Goal: Task Accomplishment & Management: Manage account settings

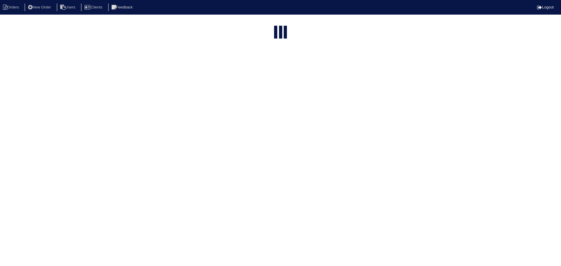
select select "15"
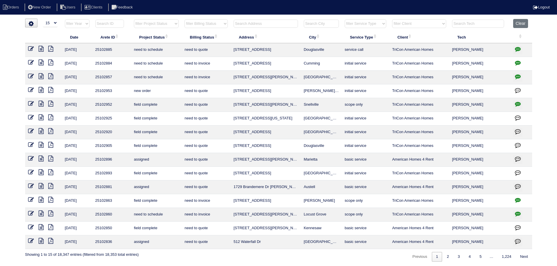
click at [262, 23] on input "text" at bounding box center [266, 24] width 64 height 8
click at [170, 19] on select "filter Project Status -- Any Project Status -- new order assigned in progress f…" at bounding box center [156, 23] width 45 height 9
click at [134, 19] on select "filter Project Status -- Any Project Status -- new order assigned in progress f…" at bounding box center [156, 23] width 45 height 9
select select "assigned"
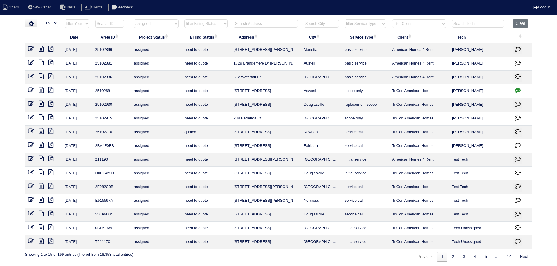
click at [40, 115] on icon at bounding box center [41, 118] width 5 height 6
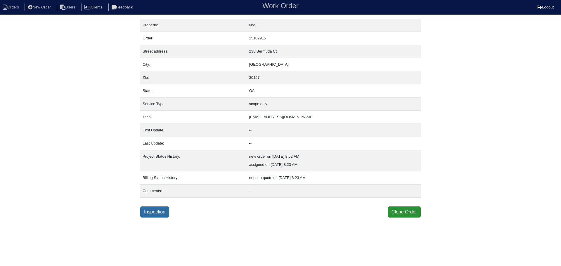
click at [156, 207] on link "Inspection" at bounding box center [154, 212] width 29 height 11
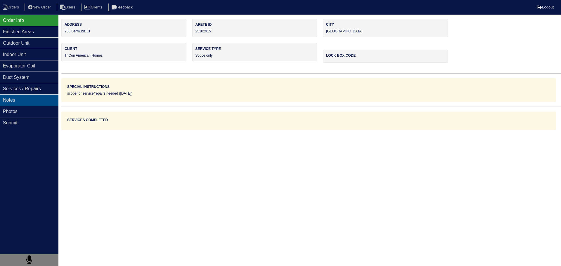
click at [29, 98] on div "Notes" at bounding box center [29, 99] width 58 height 11
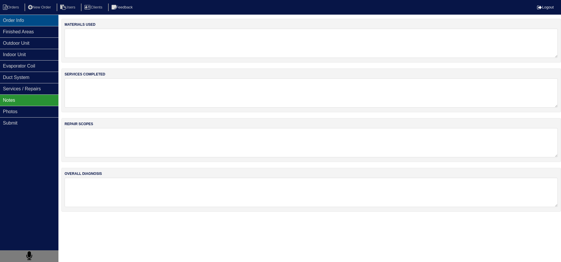
drag, startPoint x: 33, startPoint y: 25, endPoint x: 25, endPoint y: 19, distance: 10.2
click at [32, 25] on div "Order Info" at bounding box center [29, 20] width 58 height 11
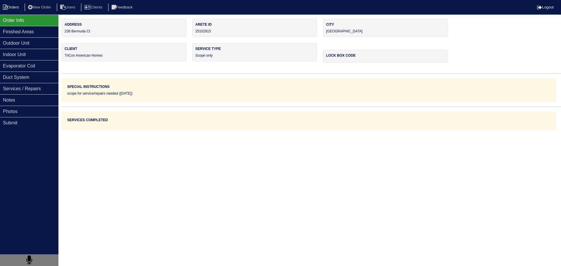
click at [11, 6] on li "Orders" at bounding box center [12, 8] width 24 height 8
select select "15"
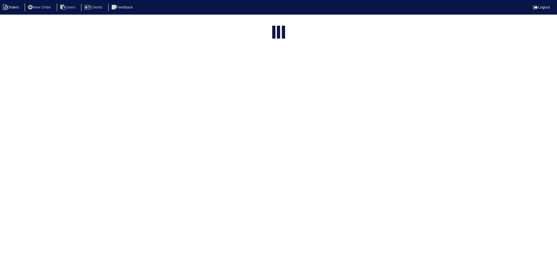
select select "assigned"
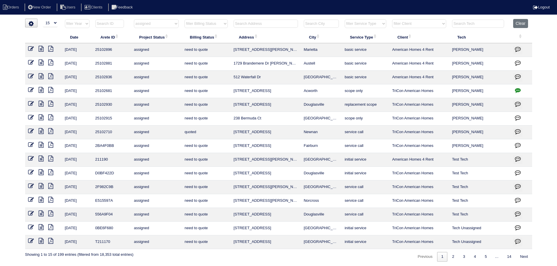
click at [40, 104] on icon at bounding box center [41, 104] width 5 height 6
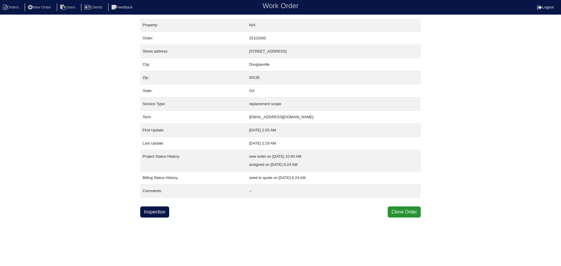
click at [165, 218] on html "Orders New Order Users Clients Feedback Work Order Logout Work Order Orders New…" at bounding box center [280, 109] width 561 height 218
click at [161, 211] on link "Inspection" at bounding box center [154, 212] width 29 height 11
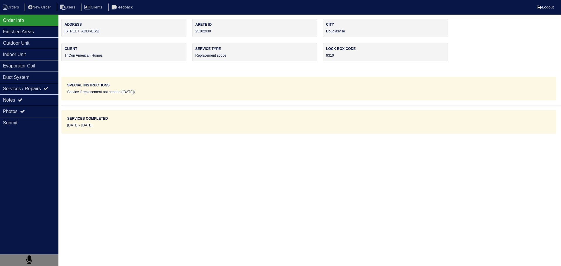
click at [23, 96] on div "Notes" at bounding box center [29, 99] width 58 height 11
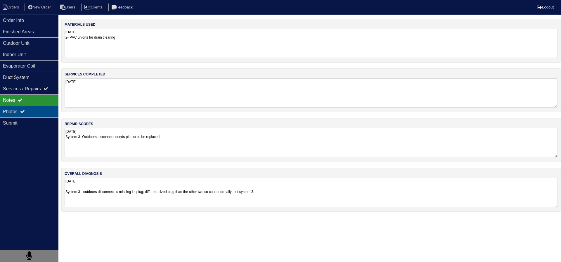
click at [35, 115] on div "Photos" at bounding box center [29, 111] width 58 height 11
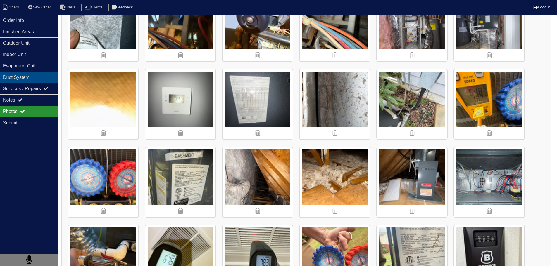
scroll to position [1032, 0]
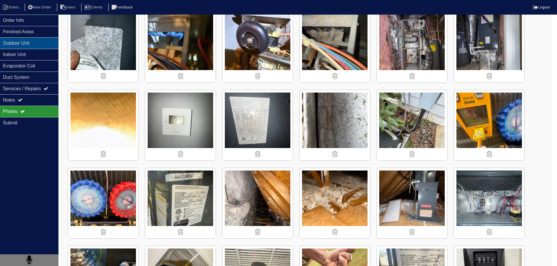
click at [23, 43] on div "Outdoor Unit" at bounding box center [29, 42] width 58 height 11
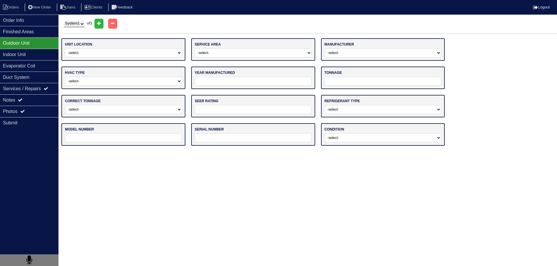
scroll to position [0, 0]
click at [84, 25] on select "System 1 System 2 System 3" at bounding box center [74, 24] width 21 height 6
click at [64, 21] on select "System 1 System 2 System 3" at bounding box center [74, 24] width 21 height 6
click at [75, 23] on select "System 1 System 2 System 3" at bounding box center [74, 24] width 21 height 6
select select "3"
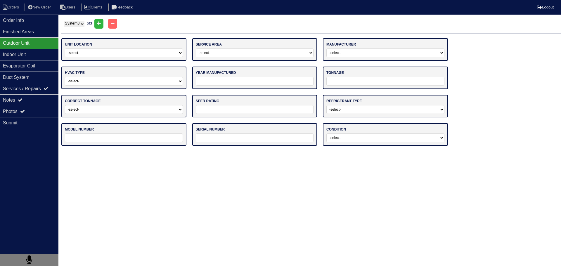
click at [64, 21] on select "System 1 System 2 System 3" at bounding box center [74, 24] width 21 height 6
click at [23, 14] on nav "Orders New Order Users Clients Feedback Logout" at bounding box center [280, 7] width 561 height 15
click at [23, 20] on div "Order Info" at bounding box center [29, 20] width 58 height 11
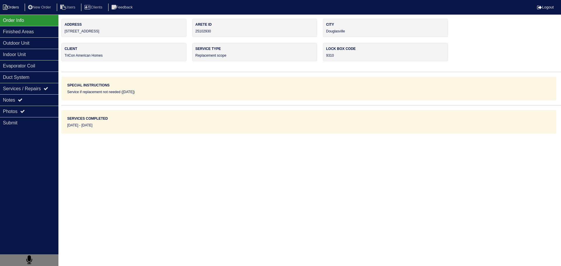
click at [16, 8] on li "Orders" at bounding box center [12, 8] width 24 height 8
select select "15"
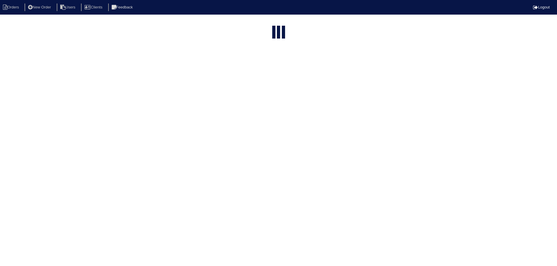
select select "assigned"
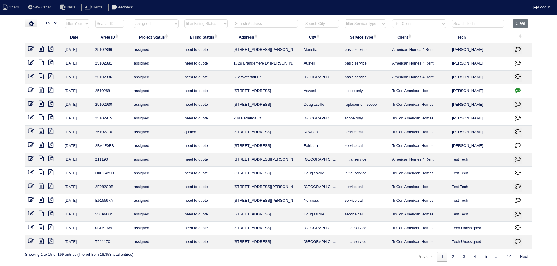
click at [40, 130] on icon at bounding box center [41, 131] width 5 height 6
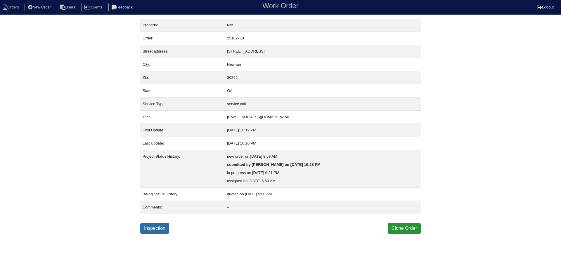
click at [154, 226] on link "Inspection" at bounding box center [154, 228] width 29 height 11
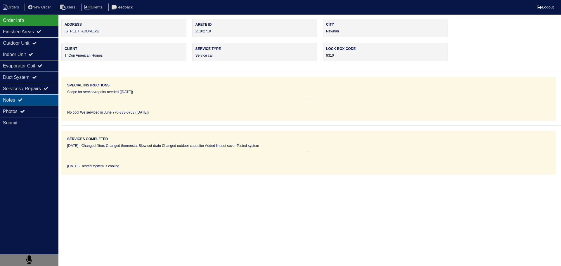
click at [28, 95] on div "Notes" at bounding box center [29, 99] width 58 height 11
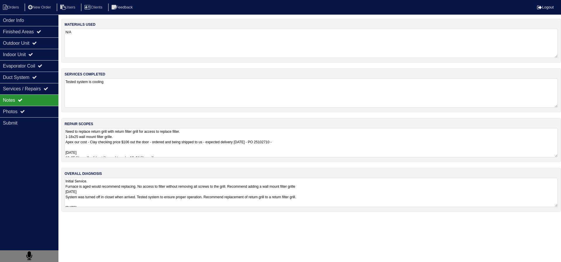
click at [97, 146] on textarea "Need to replace return grill with return filter grill for access to replace fil…" at bounding box center [312, 142] width 494 height 29
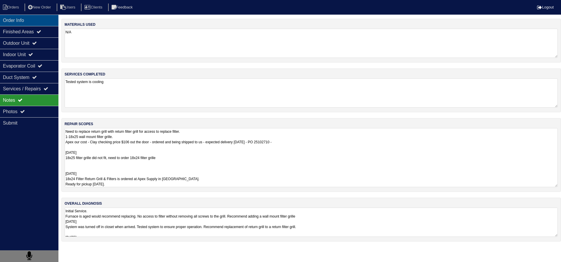
click at [35, 22] on div "Order Info" at bounding box center [29, 20] width 58 height 11
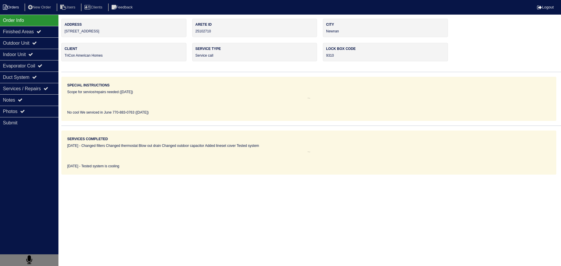
click at [14, 9] on li "Orders" at bounding box center [12, 8] width 24 height 8
select select "15"
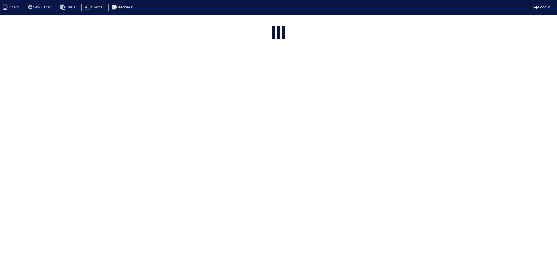
select select "assigned"
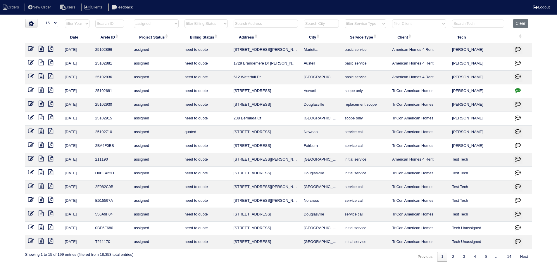
click at [271, 21] on input "text" at bounding box center [266, 24] width 64 height 8
click at [175, 26] on select "filter Project Status -- Any Project Status -- new order assigned in progress f…" at bounding box center [156, 23] width 45 height 9
select select
click at [134, 19] on select "filter Project Status -- Any Project Status -- new order assigned in progress f…" at bounding box center [156, 23] width 45 height 9
click at [246, 22] on input "text" at bounding box center [266, 24] width 64 height 8
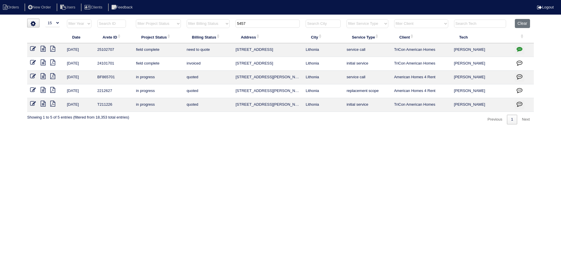
type input "5457"
click at [43, 49] on icon at bounding box center [43, 49] width 5 height 6
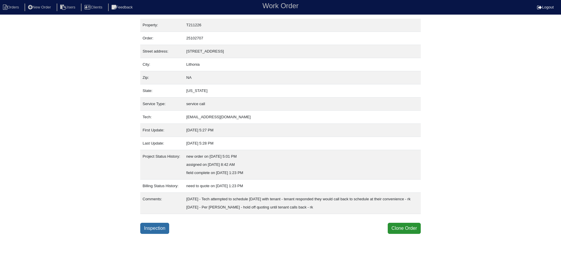
click at [159, 234] on link "Inspection" at bounding box center [154, 228] width 29 height 11
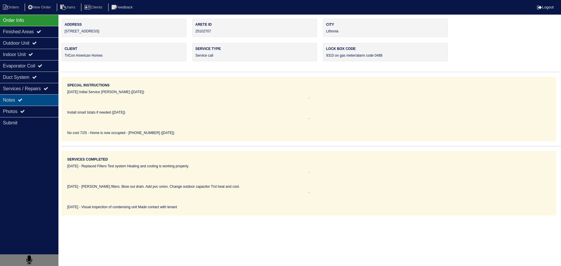
click at [28, 101] on div "Notes" at bounding box center [29, 99] width 58 height 11
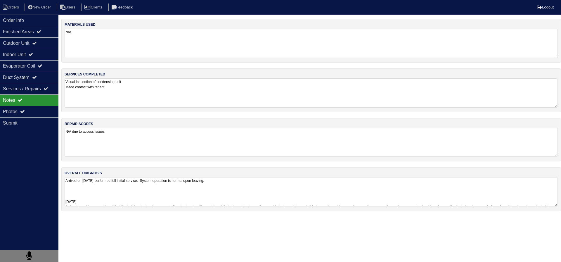
click at [94, 152] on textarea "N/A due to access issues" at bounding box center [312, 142] width 494 height 29
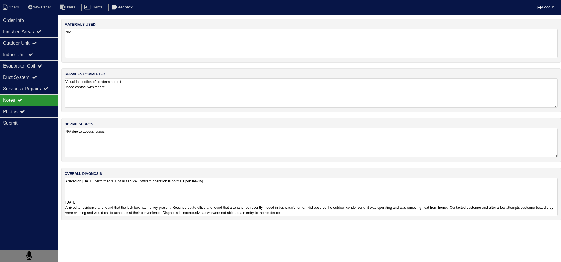
click at [127, 204] on textarea "Arrived on [DATE] performed full initial service. System operation is normal up…" at bounding box center [312, 197] width 494 height 38
click at [120, 90] on textarea "Visual inspection of condensing unit Made contact with tenant" at bounding box center [312, 92] width 494 height 29
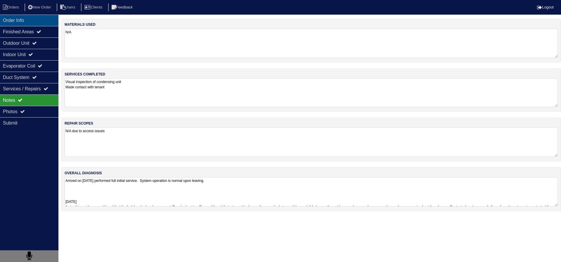
click at [25, 22] on div "Order Info" at bounding box center [29, 20] width 58 height 11
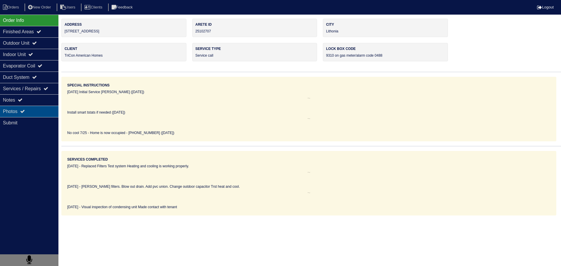
click at [40, 110] on div "Photos" at bounding box center [29, 111] width 58 height 11
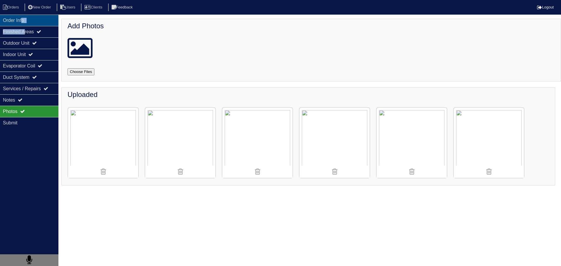
click at [25, 26] on div "Order Info Finished Areas Outdoor Unit Indoor Unit Evaporator Coil Duct System …" at bounding box center [29, 148] width 58 height 266
click at [18, 20] on div "Order Info" at bounding box center [29, 20] width 58 height 11
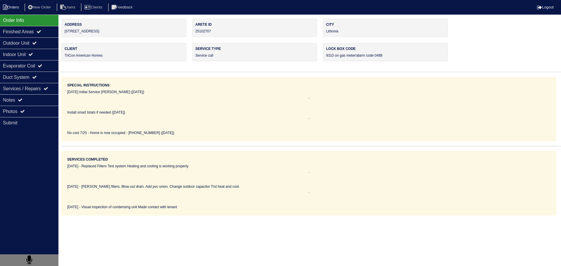
click at [10, 8] on li "Orders" at bounding box center [12, 8] width 24 height 8
select select "15"
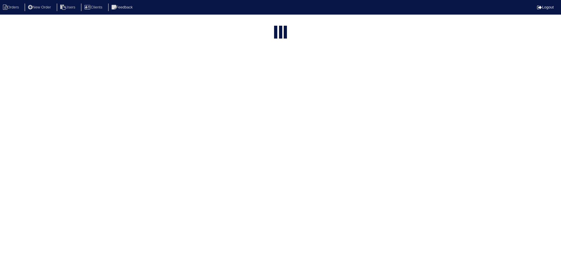
type input "5457"
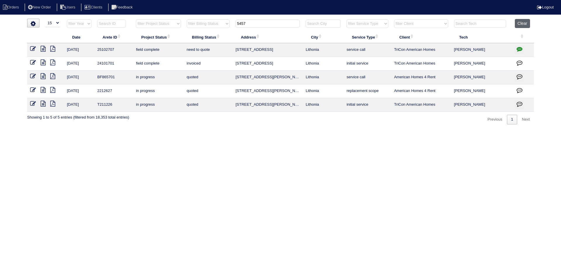
click at [519, 23] on button "Clear" at bounding box center [522, 23] width 15 height 9
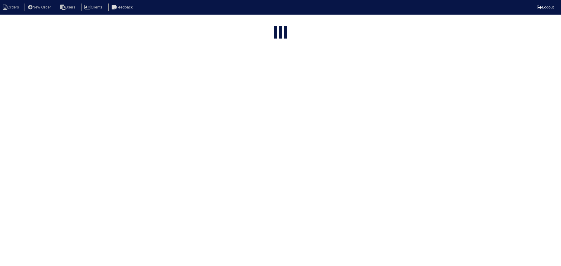
select select "15"
click at [161, 22] on html "Orders New Order Users Clients Feedback Logout Orders New Order Users Clients M…" at bounding box center [278, 157] width 557 height 315
click at [161, 22] on select "filter Project Status -- Any Project Status -- new order assigned in progress f…" at bounding box center [156, 23] width 45 height 9
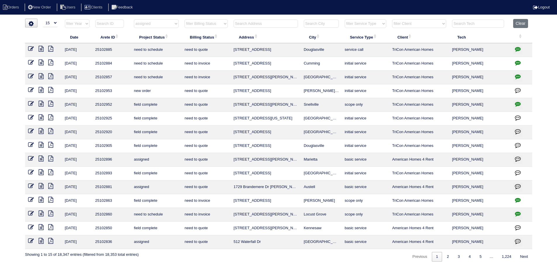
click at [134, 19] on select "filter Project Status -- Any Project Status -- new order assigned in progress f…" at bounding box center [156, 23] width 45 height 9
select select "assigned"
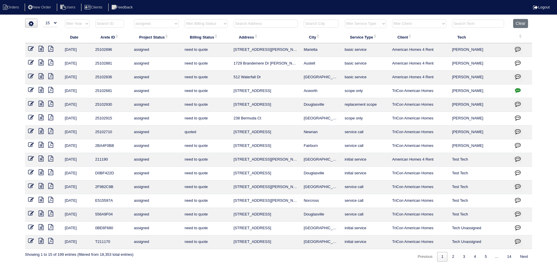
click at [41, 49] on icon at bounding box center [41, 49] width 5 height 6
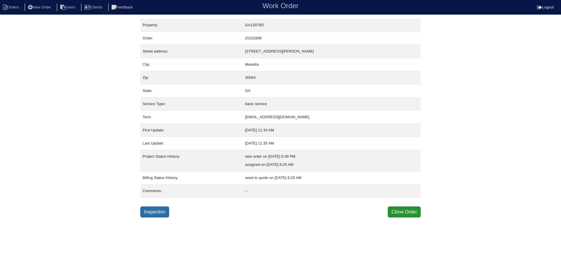
click at [163, 215] on link "Inspection" at bounding box center [154, 212] width 29 height 11
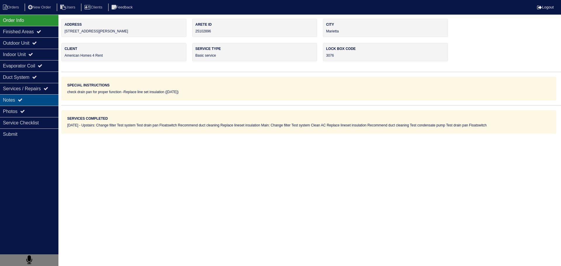
click at [39, 103] on div "Notes" at bounding box center [29, 99] width 58 height 11
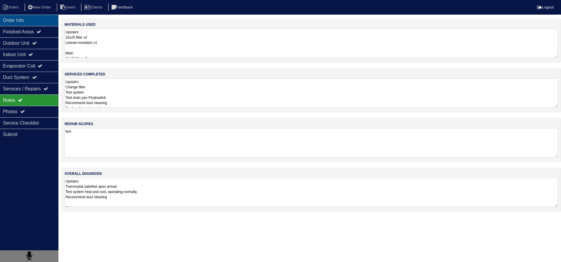
click at [25, 23] on div "Order Info" at bounding box center [29, 20] width 58 height 11
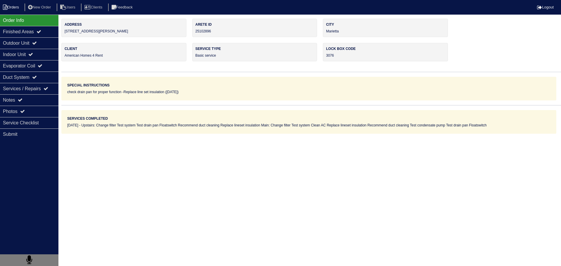
click at [11, 7] on li "Orders" at bounding box center [12, 8] width 24 height 8
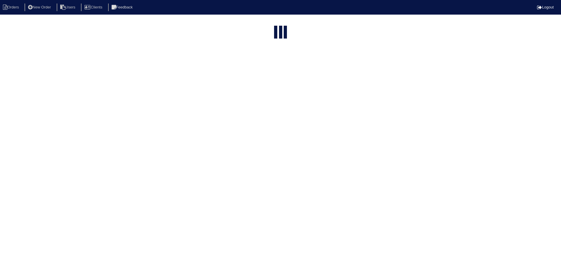
select select "15"
select select "assigned"
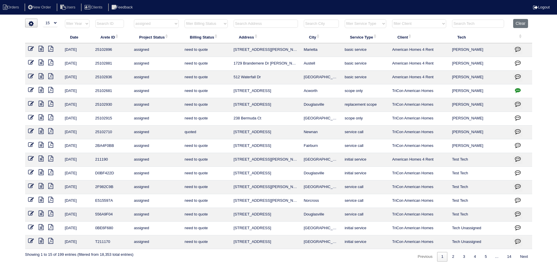
click at [32, 47] on icon at bounding box center [31, 49] width 6 height 6
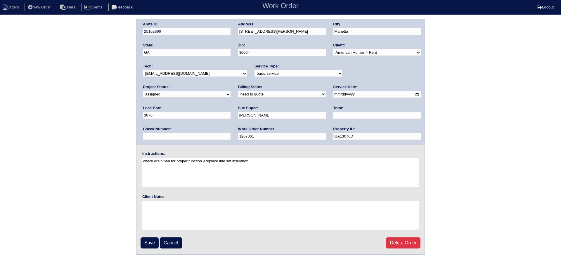
click at [231, 91] on select "new order assigned in progress field complete need to schedule admin review arc…" at bounding box center [187, 94] width 88 height 6
select select "field complete"
click at [231, 91] on select "new order assigned in progress field complete need to schedule admin review arc…" at bounding box center [187, 94] width 88 height 6
click at [147, 244] on input "Save" at bounding box center [150, 243] width 18 height 11
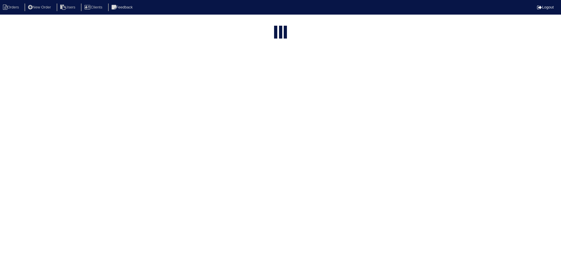
select select "15"
select select "assigned"
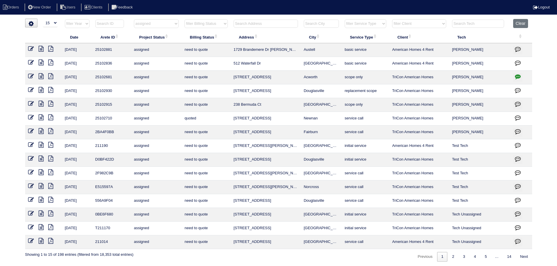
click at [32, 76] on icon at bounding box center [31, 76] width 6 height 6
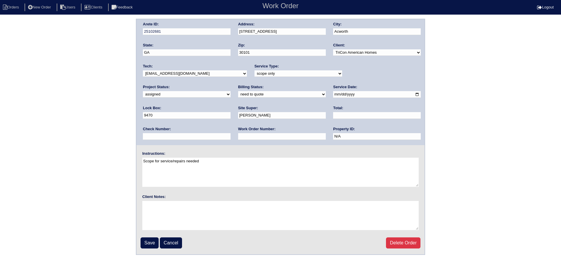
click at [231, 91] on select "new order assigned in progress field complete need to schedule admin review arc…" at bounding box center [187, 94] width 88 height 6
select select "field complete"
click at [231, 91] on select "new order assigned in progress field complete need to schedule admin review arc…" at bounding box center [187, 94] width 88 height 6
click at [155, 239] on input "Save" at bounding box center [150, 243] width 18 height 11
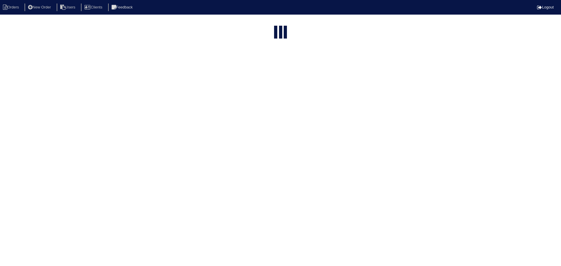
select select "15"
select select "assigned"
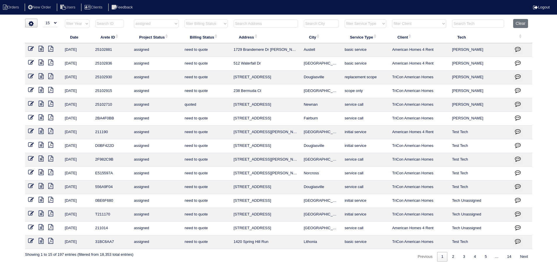
click at [31, 48] on icon at bounding box center [31, 49] width 6 height 6
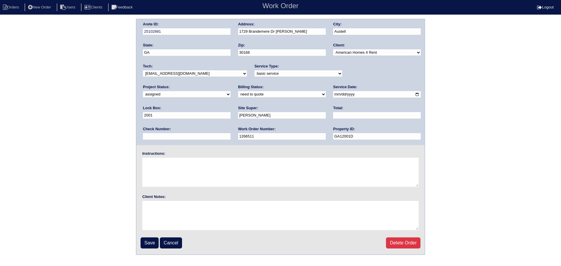
click at [231, 91] on select "new order assigned in progress field complete need to schedule admin review arc…" at bounding box center [187, 94] width 88 height 6
select select "field complete"
click at [231, 91] on select "new order assigned in progress field complete need to schedule admin review arc…" at bounding box center [187, 94] width 88 height 6
click at [146, 244] on input "Save" at bounding box center [150, 243] width 18 height 11
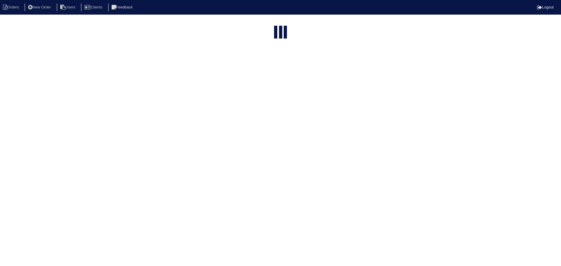
select select "15"
select select "assigned"
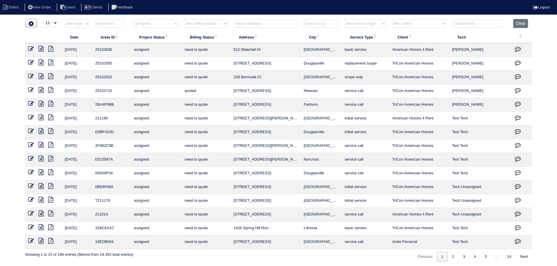
click at [29, 50] on icon at bounding box center [31, 49] width 6 height 6
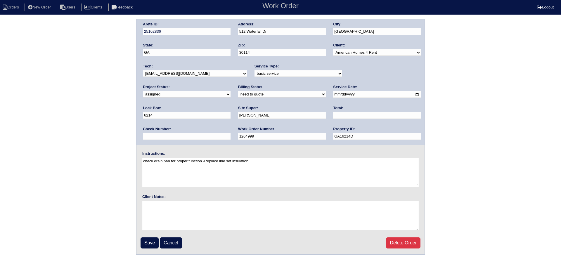
click at [231, 84] on div "Project Status: new order assigned in progress field complete need to schedule …" at bounding box center [187, 92] width 88 height 16
drag, startPoint x: 364, startPoint y: 77, endPoint x: 363, endPoint y: 102, distance: 24.9
click at [231, 84] on div "Project Status: new order assigned in progress field complete need to schedule …" at bounding box center [187, 92] width 88 height 16
click at [231, 91] on select "new order assigned in progress field complete need to schedule admin review arc…" at bounding box center [187, 94] width 88 height 6
select select "field complete"
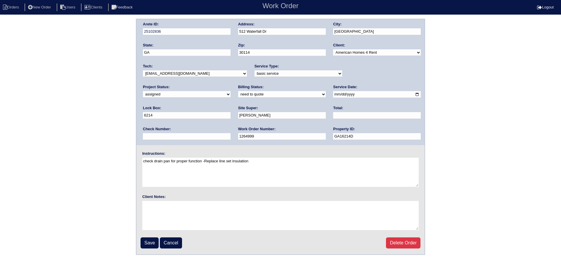
click at [231, 91] on select "new order assigned in progress field complete need to schedule admin review arc…" at bounding box center [187, 94] width 88 height 6
click at [147, 242] on input "Save" at bounding box center [150, 243] width 18 height 11
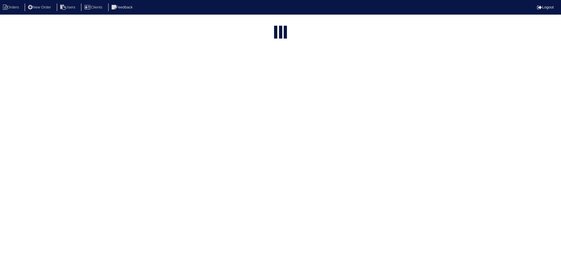
select select "15"
select select "assigned"
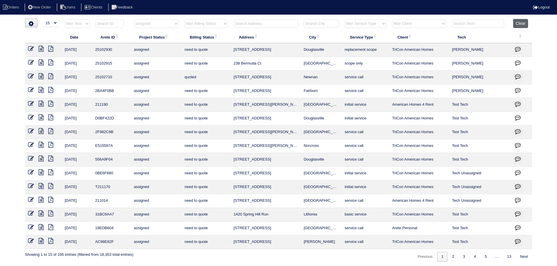
click at [522, 23] on button "Clear" at bounding box center [520, 23] width 15 height 9
select select
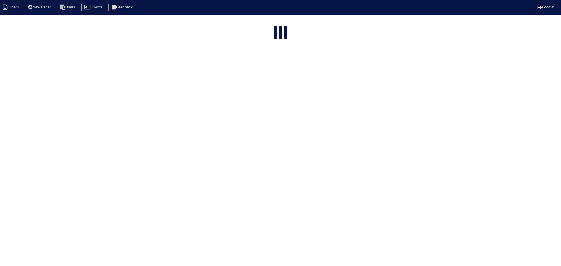
select select "15"
